Goal: Use online tool/utility: Use online tool/utility

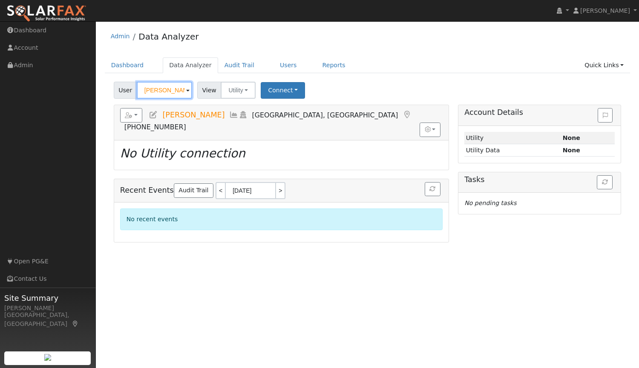
click at [181, 91] on input "[PERSON_NAME]" at bounding box center [164, 90] width 55 height 17
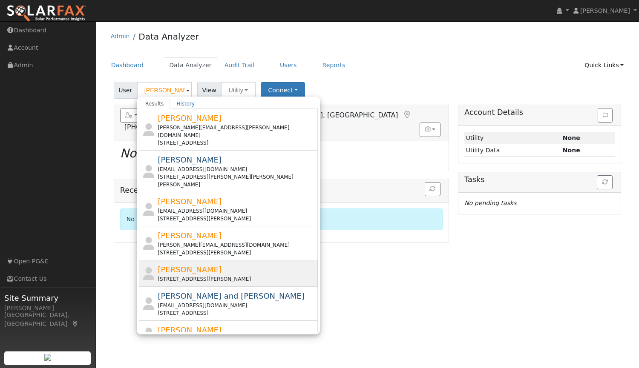
click at [190, 265] on span "[PERSON_NAME]" at bounding box center [190, 269] width 64 height 9
type input "[PERSON_NAME]"
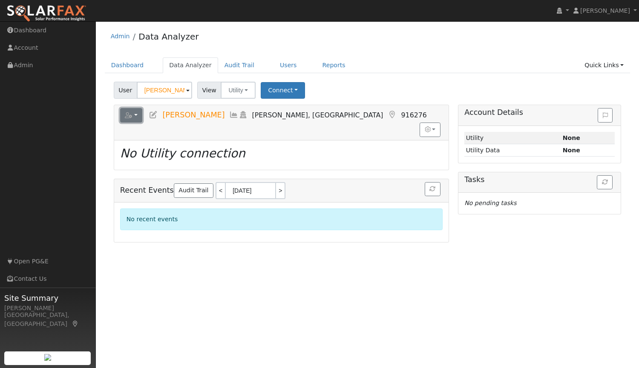
click at [135, 114] on button "button" at bounding box center [131, 115] width 23 height 14
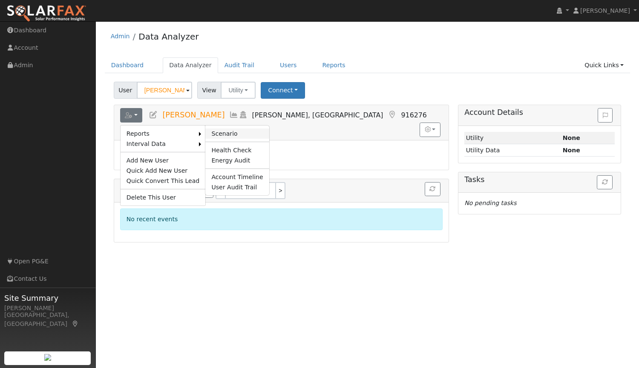
click at [212, 132] on link "Scenario" at bounding box center [236, 134] width 63 height 10
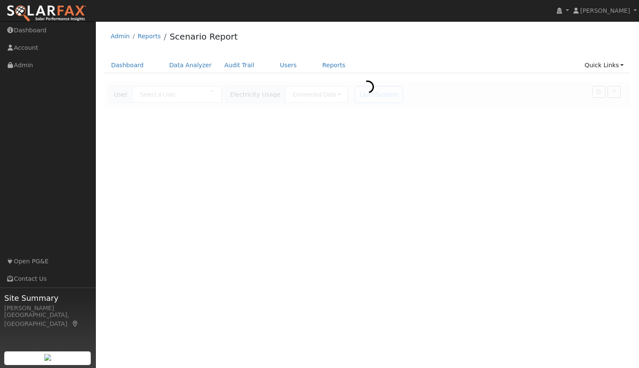
type input "[PERSON_NAME]"
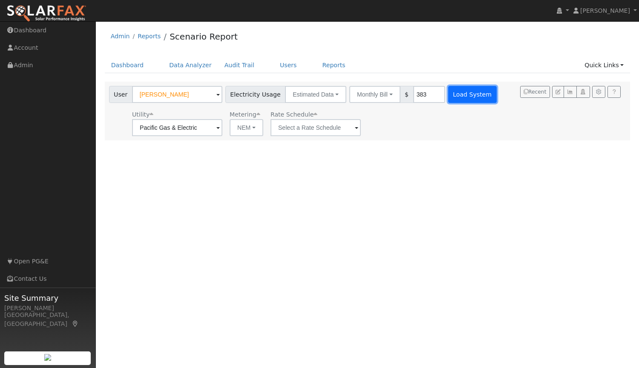
click at [463, 92] on button "Load System" at bounding box center [472, 94] width 49 height 17
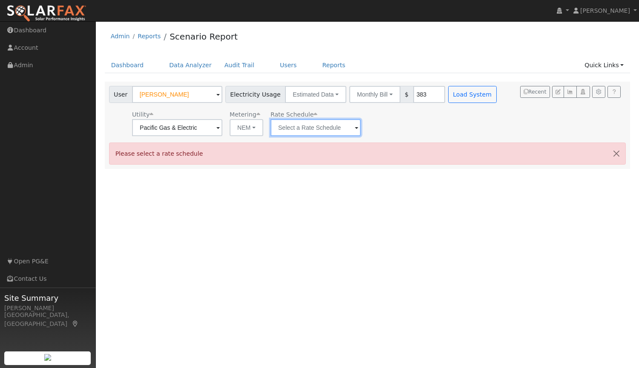
click at [310, 123] on input "text" at bounding box center [315, 127] width 90 height 17
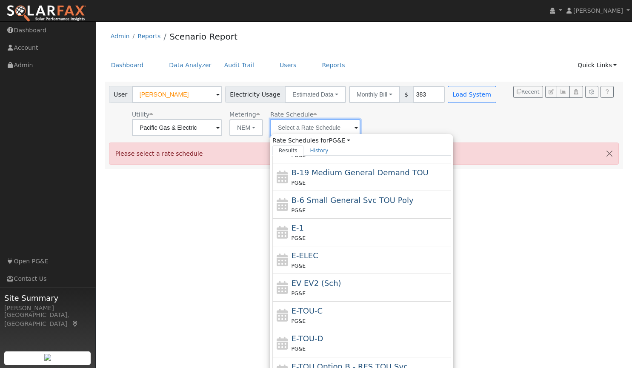
scroll to position [100, 0]
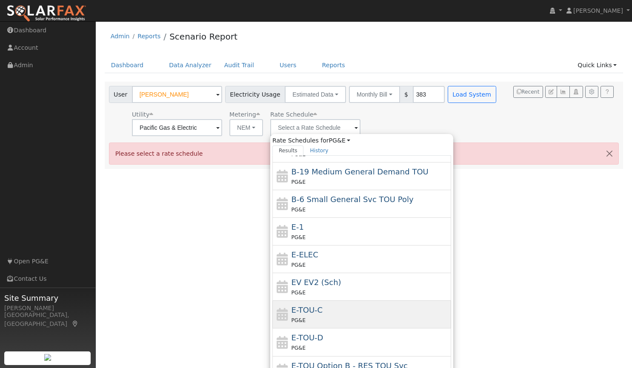
click at [333, 322] on div "PG&E" at bounding box center [371, 320] width 158 height 9
type input "E-TOU-C"
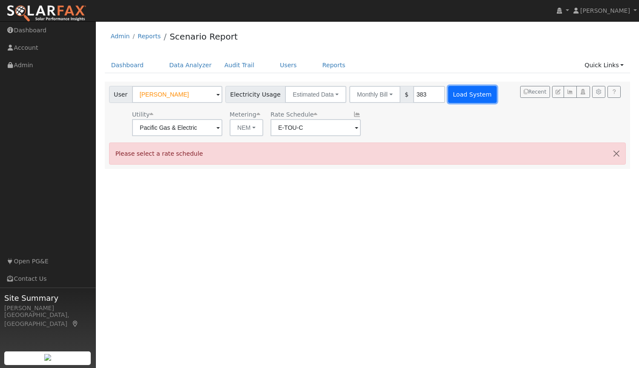
click at [467, 92] on button "Load System" at bounding box center [472, 94] width 49 height 17
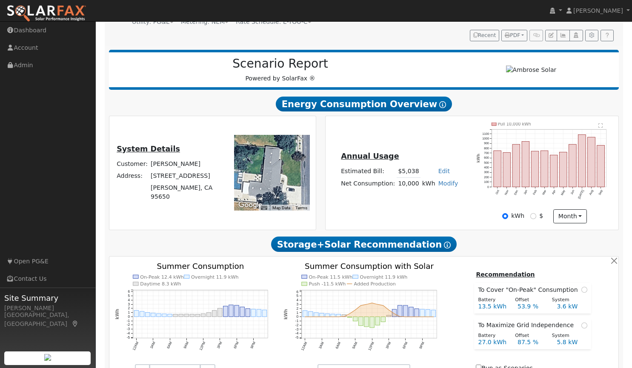
scroll to position [86, 0]
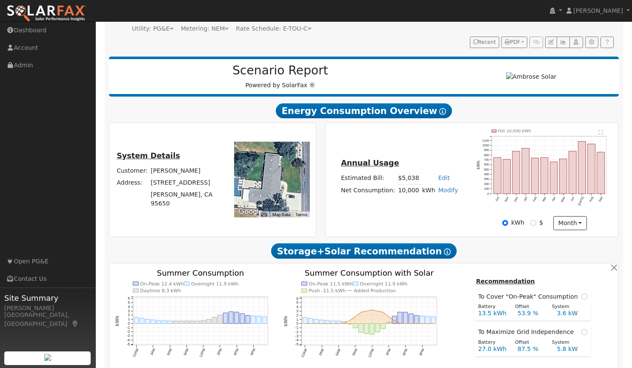
drag, startPoint x: 180, startPoint y: 224, endPoint x: 409, endPoint y: 72, distance: 275.0
click at [409, 72] on h2 "Scenario Report" at bounding box center [281, 70] width 326 height 14
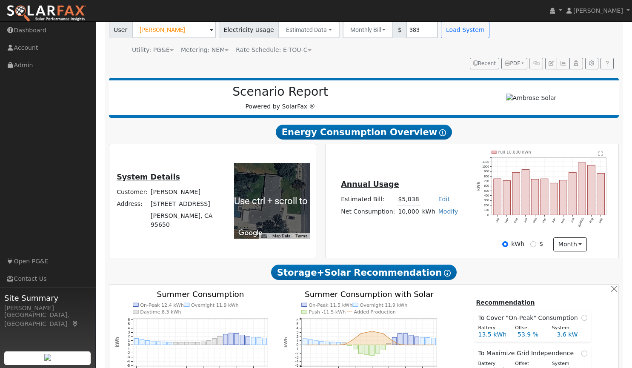
scroll to position [65, 0]
